Goal: Task Accomplishment & Management: Use online tool/utility

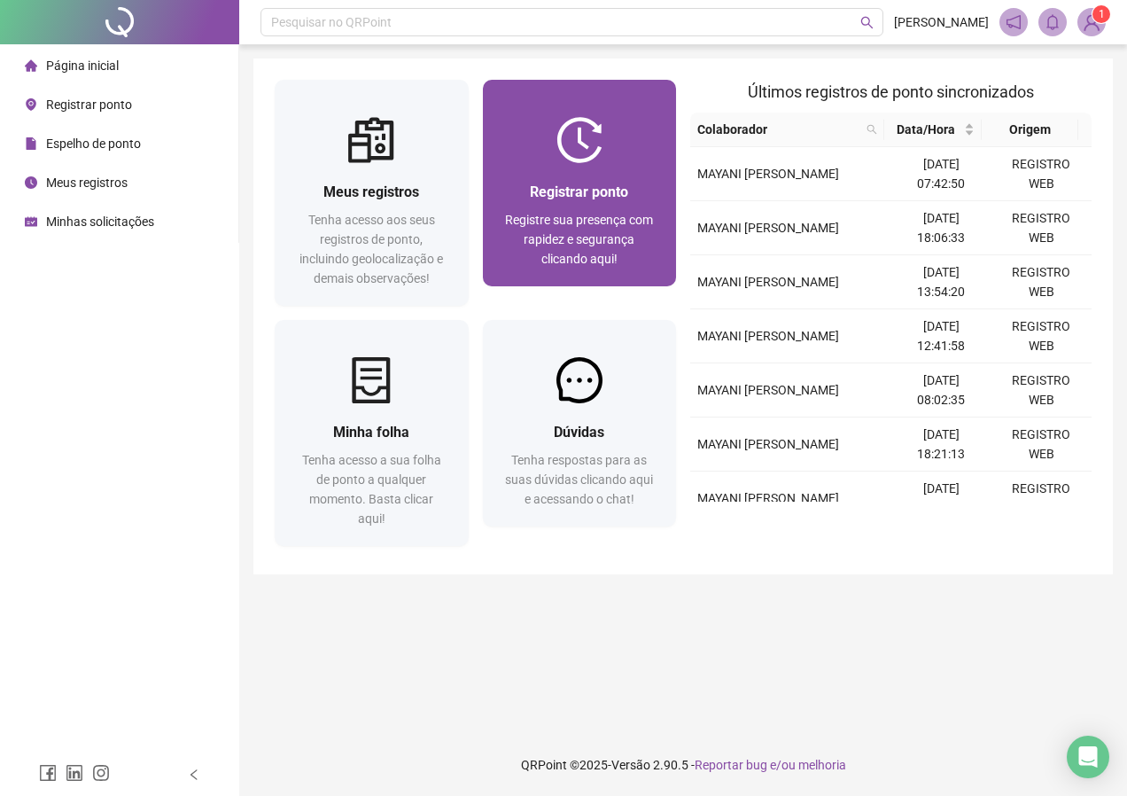
click at [596, 164] on div "Registrar ponto Registre sua presença com rapidez e segurança clicando aqui!" at bounding box center [580, 224] width 194 height 123
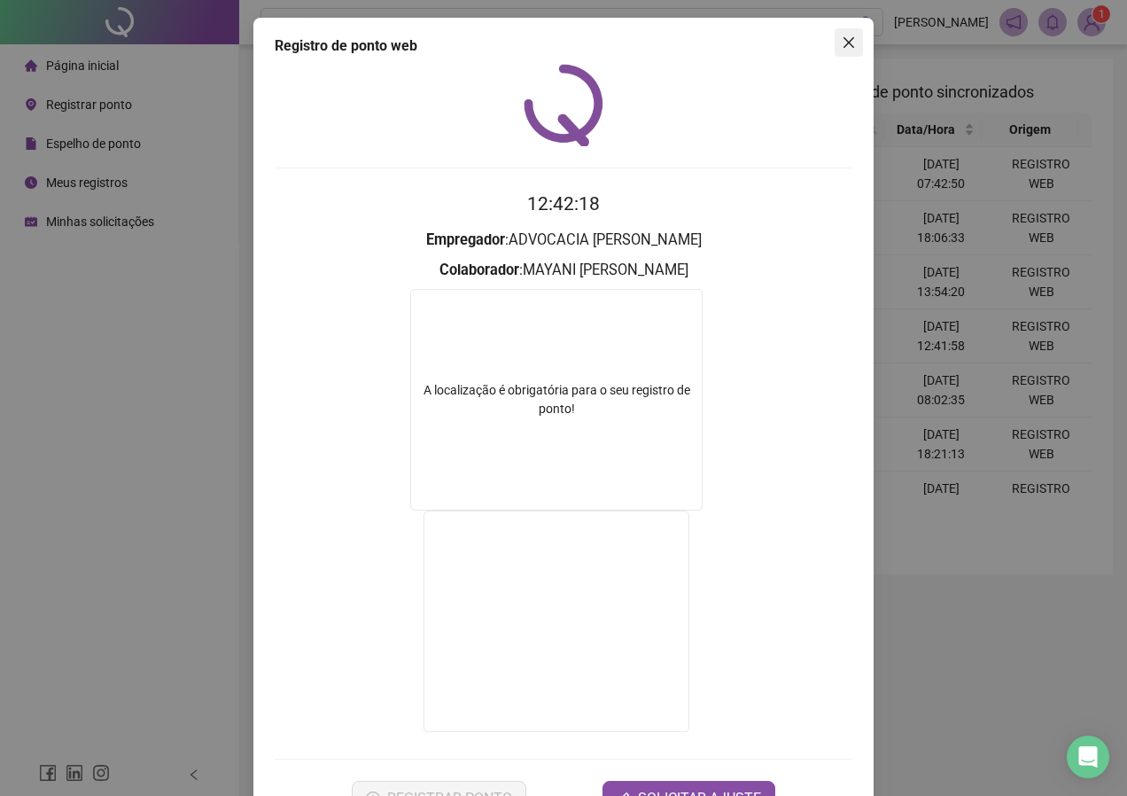
drag, startPoint x: 846, startPoint y: 39, endPoint x: 835, endPoint y: 44, distance: 12.7
click at [846, 38] on icon "close" at bounding box center [849, 42] width 14 height 14
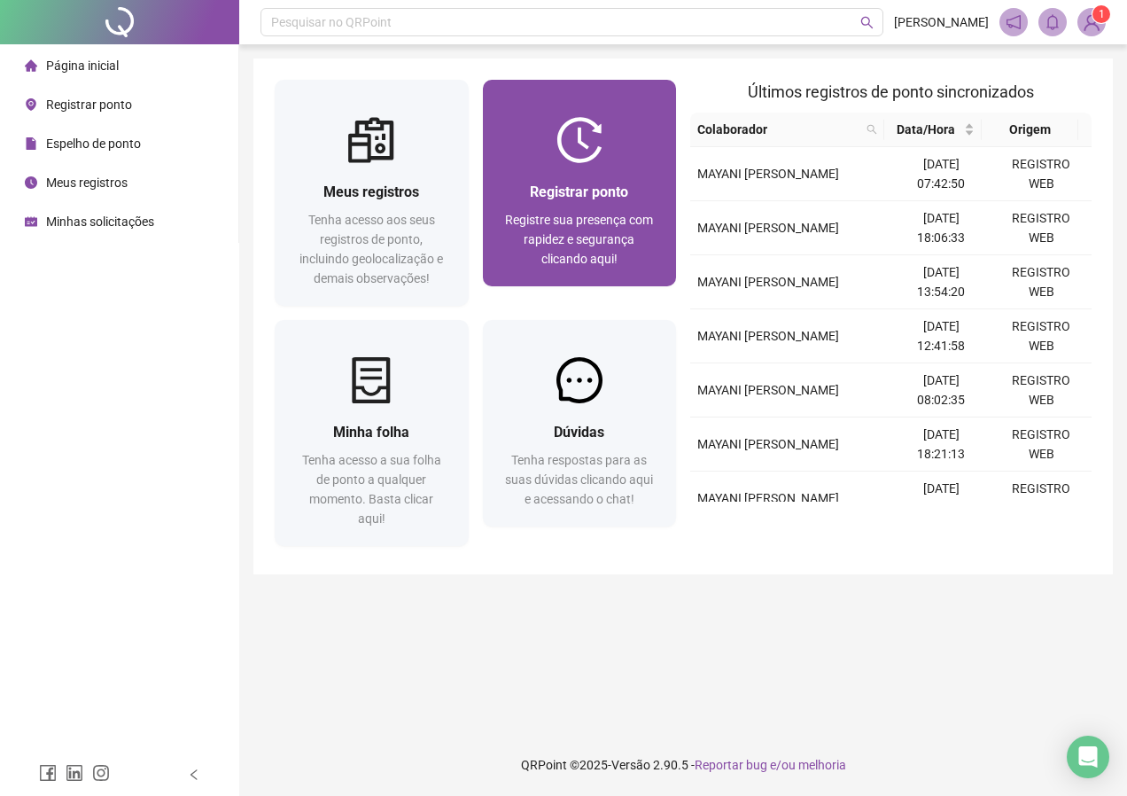
click at [614, 191] on span "Registrar ponto" at bounding box center [579, 191] width 98 height 17
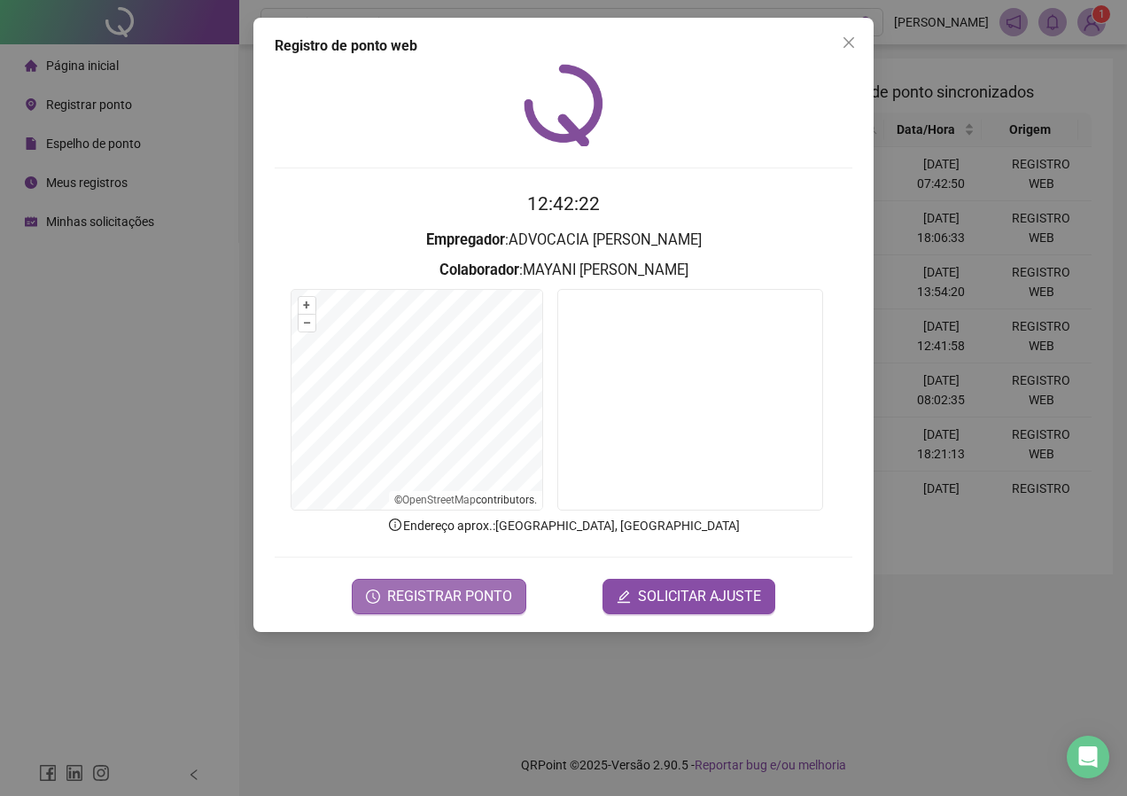
click at [469, 600] on span "REGISTRAR PONTO" at bounding box center [449, 596] width 125 height 21
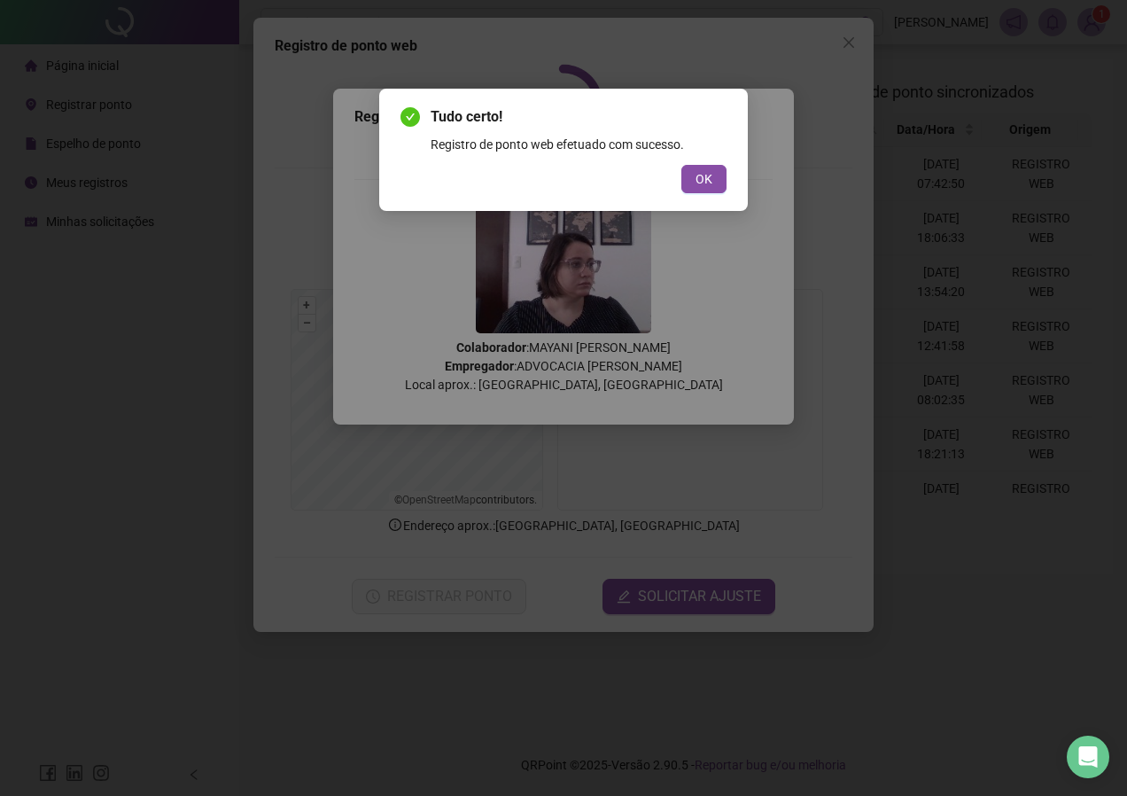
click at [712, 162] on div "Tudo certo! Registro de ponto web efetuado com sucesso. OK" at bounding box center [564, 149] width 326 height 87
drag, startPoint x: 712, startPoint y: 175, endPoint x: 719, endPoint y: 140, distance: 35.3
click at [713, 172] on button "OK" at bounding box center [704, 179] width 45 height 28
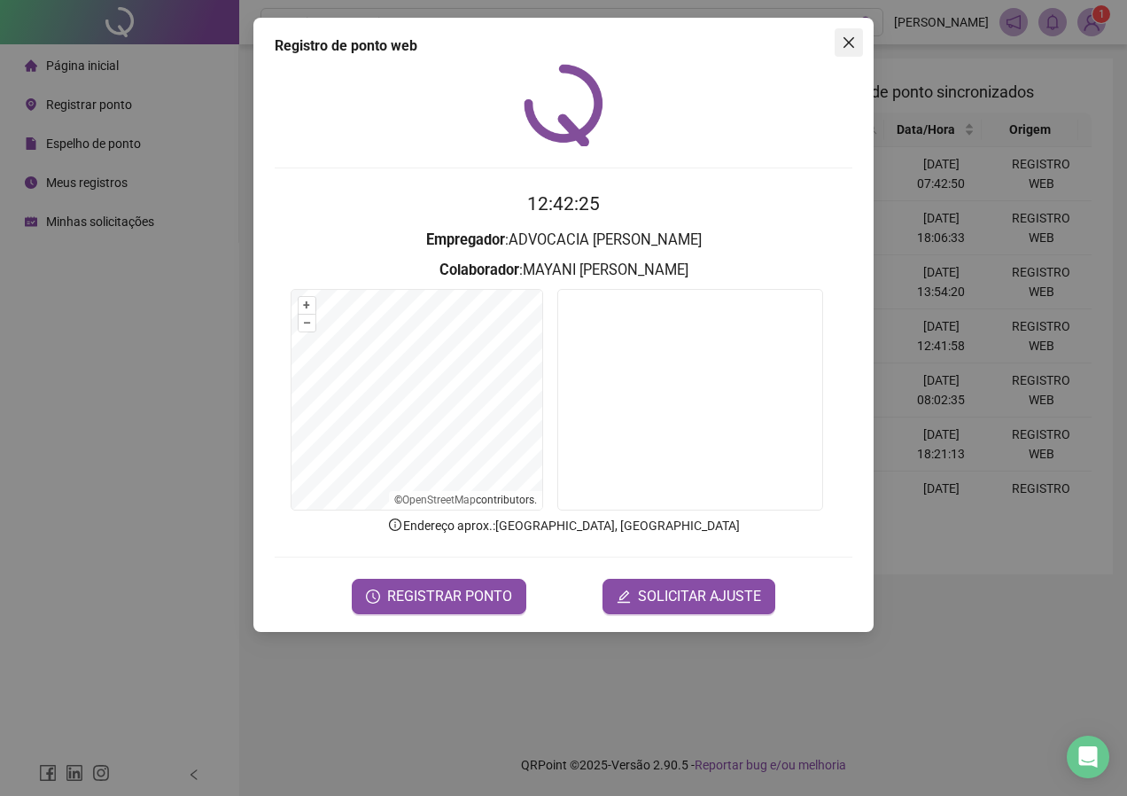
click at [852, 41] on icon "close" at bounding box center [849, 42] width 11 height 11
